Goal: Task Accomplishment & Management: Use online tool/utility

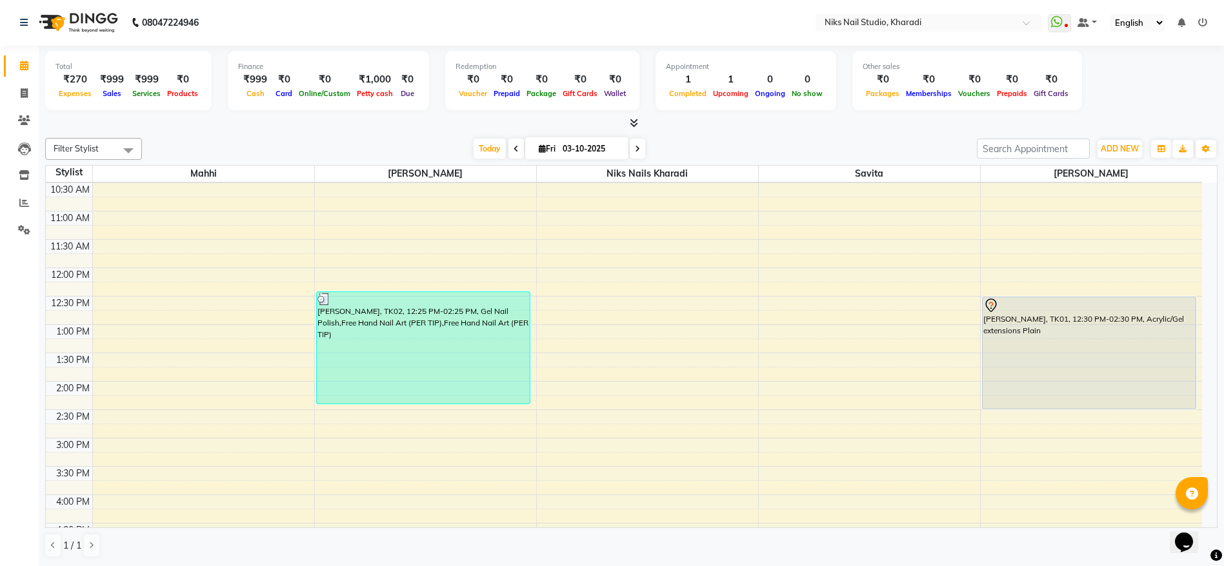
scroll to position [86, 0]
click at [370, 84] on div "₹1,000" at bounding box center [374, 79] width 43 height 15
select select "8073"
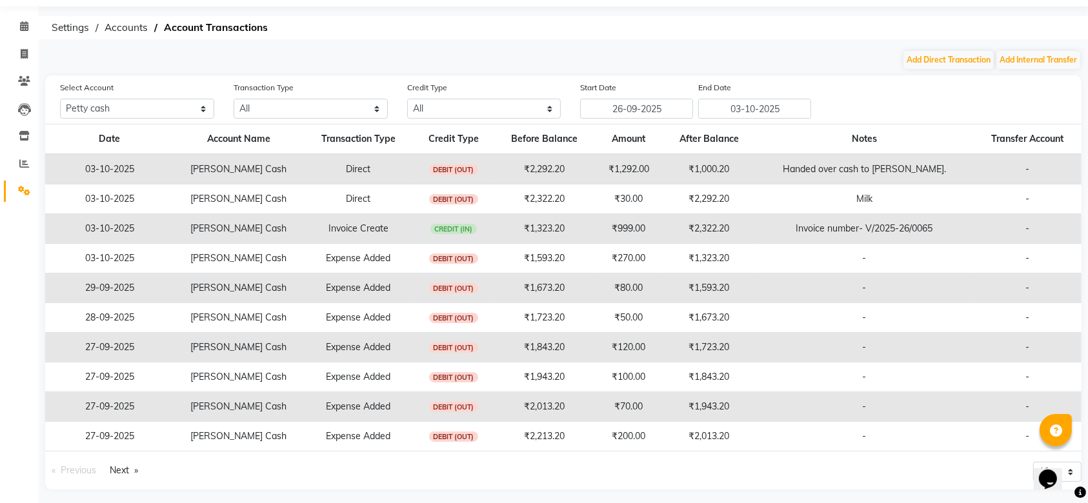
scroll to position [45, 0]
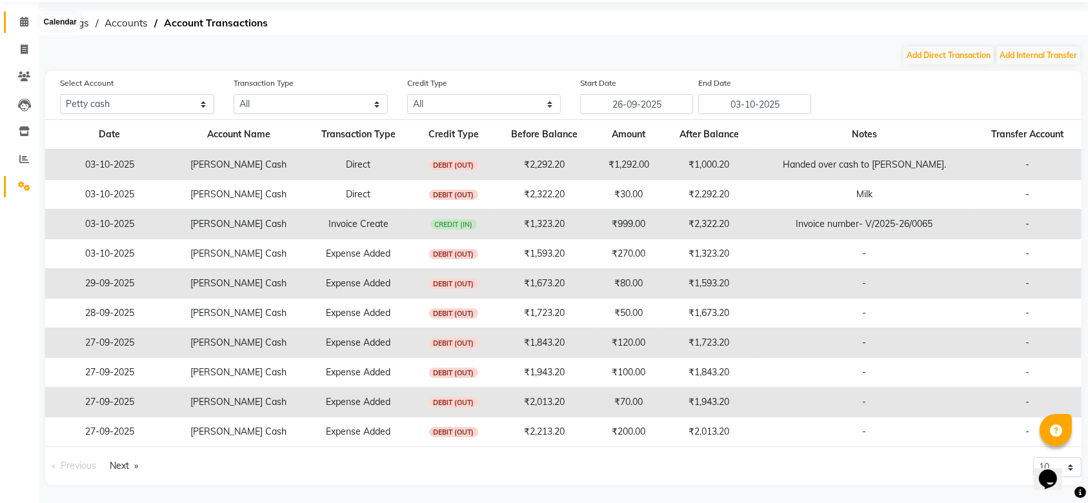
click at [23, 23] on icon at bounding box center [24, 22] width 8 height 10
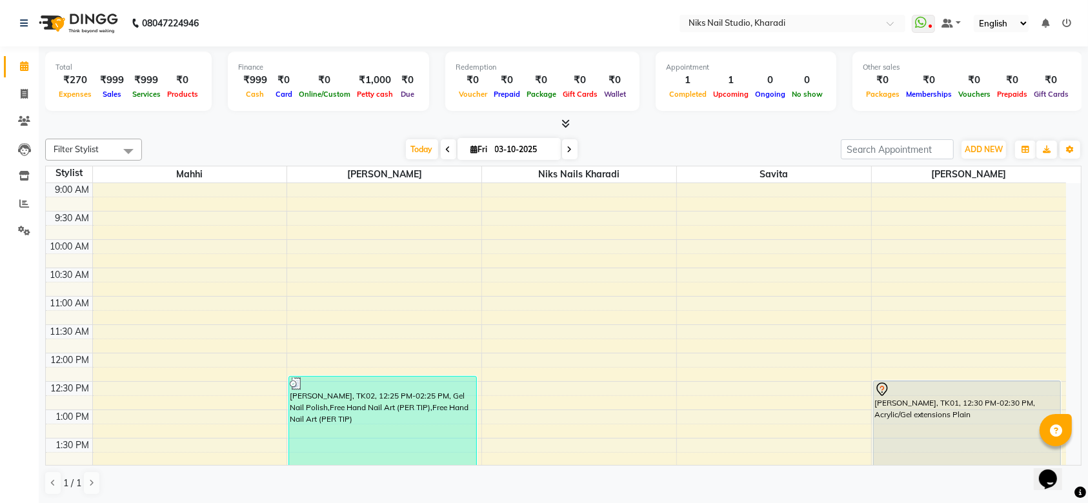
click at [87, 85] on div "₹270" at bounding box center [74, 80] width 39 height 15
click at [74, 95] on span "Expenses" at bounding box center [74, 94] width 39 height 9
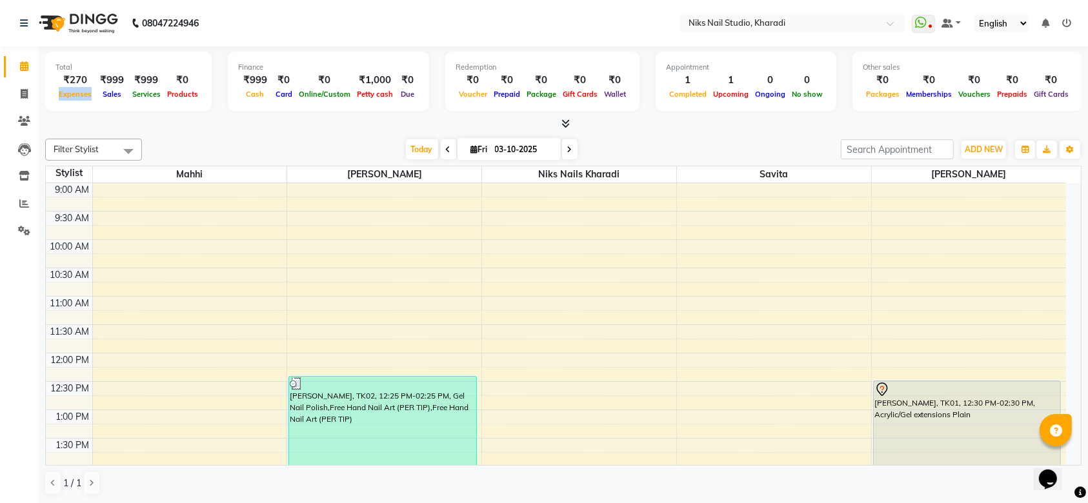
click at [74, 95] on span "Expenses" at bounding box center [74, 94] width 39 height 9
click at [75, 83] on div "₹270" at bounding box center [74, 80] width 39 height 15
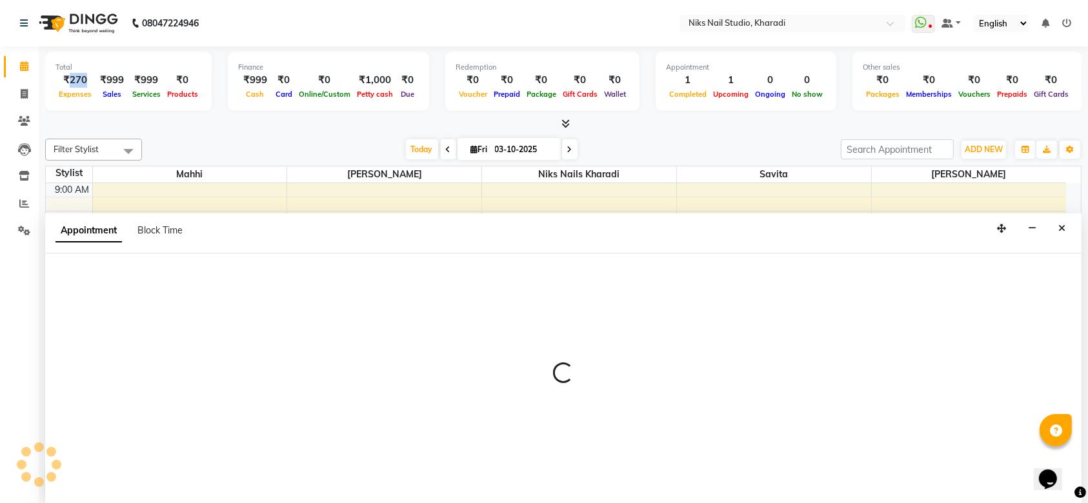
select select "89674"
select select "600"
select select "tentative"
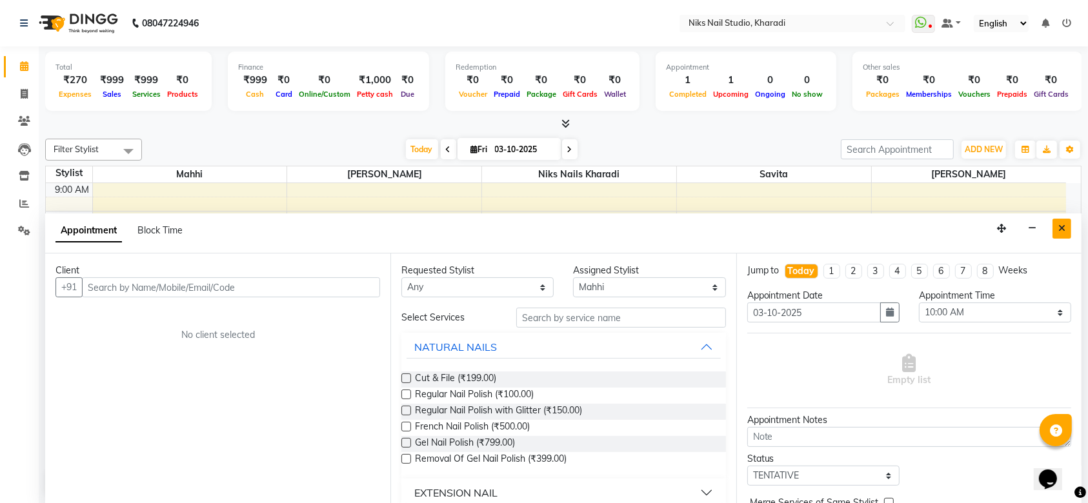
click at [1058, 226] on icon "Close" at bounding box center [1061, 228] width 7 height 9
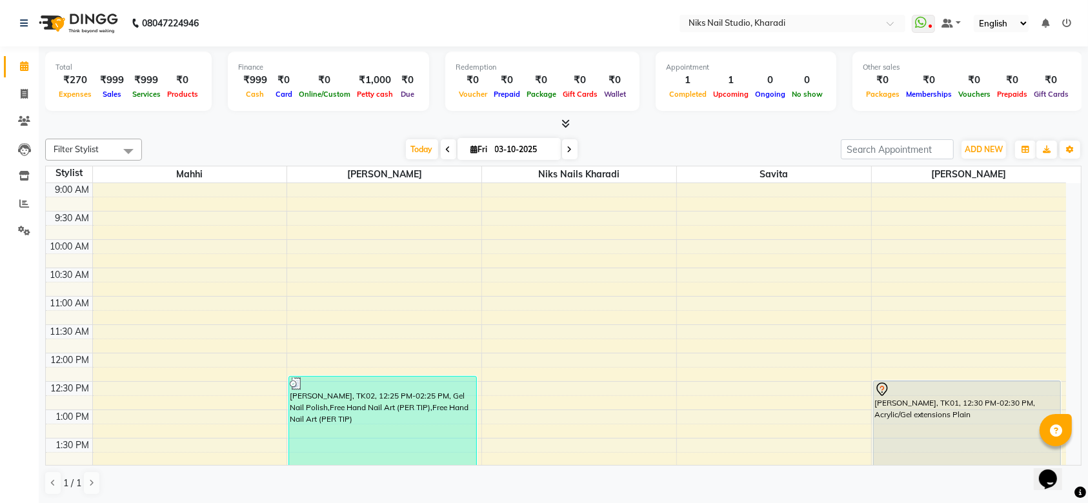
click at [687, 87] on div "Completed" at bounding box center [688, 94] width 44 height 14
drag, startPoint x: 687, startPoint y: 87, endPoint x: 724, endPoint y: 88, distance: 36.8
click at [724, 88] on div "1 Completed 1 Upcoming 0 Ongoing 0 No show" at bounding box center [746, 87] width 160 height 28
click at [724, 88] on div "Upcoming" at bounding box center [731, 94] width 42 height 14
click at [708, 237] on td at bounding box center [578, 232] width 973 height 14
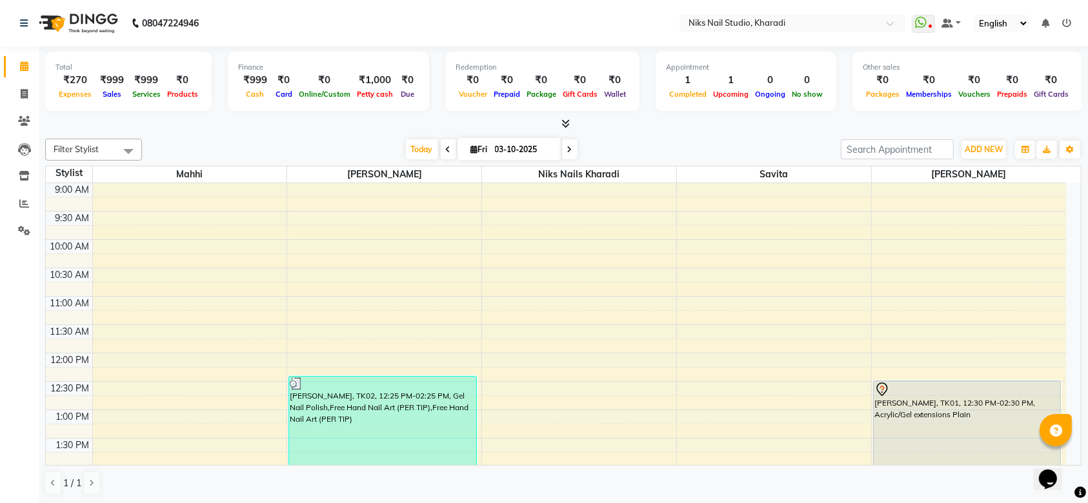
select select "89677"
select select "tentative"
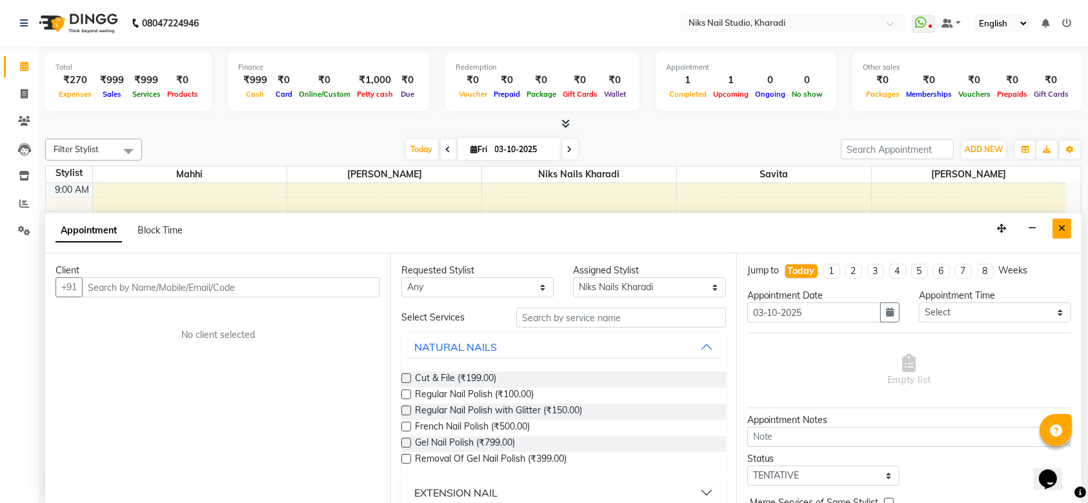
click at [1064, 224] on icon "Close" at bounding box center [1061, 228] width 7 height 9
click at [1064, 225] on td at bounding box center [578, 232] width 973 height 14
